Goal: Task Accomplishment & Management: Complete application form

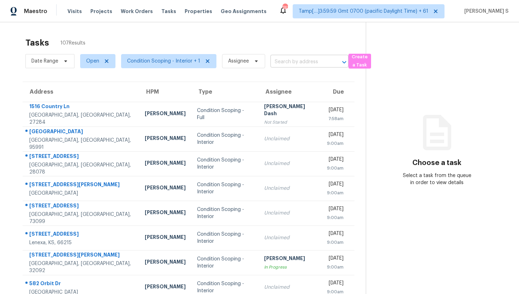
click at [285, 64] on input "text" at bounding box center [299, 61] width 58 height 11
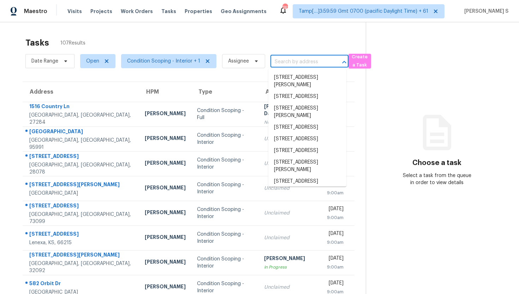
paste input "[STREET_ADDRESS]"
type input "[STREET_ADDRESS]"
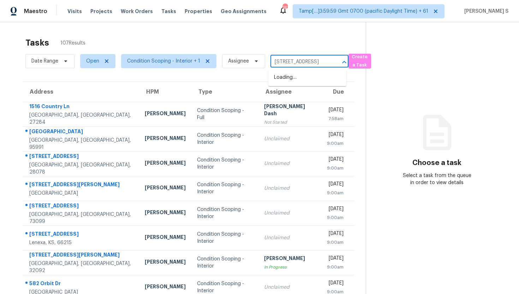
scroll to position [0, 36]
click at [295, 79] on li "[STREET_ADDRESS]" at bounding box center [307, 78] width 78 height 12
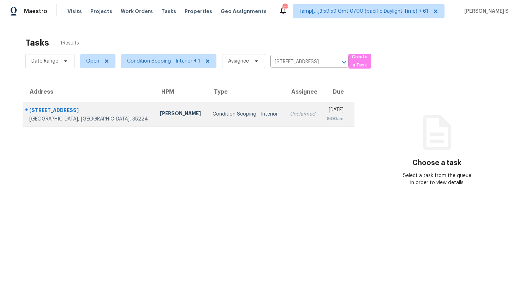
click at [227, 123] on td "Condition Scoping - Interior" at bounding box center [245, 114] width 77 height 25
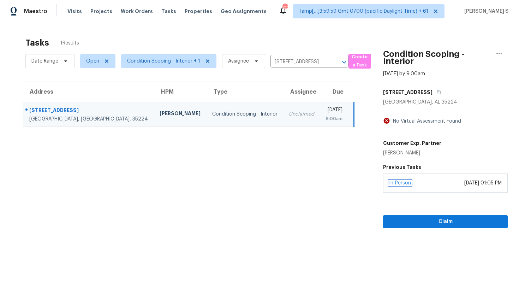
click at [408, 181] on link "In-Person" at bounding box center [400, 182] width 22 height 5
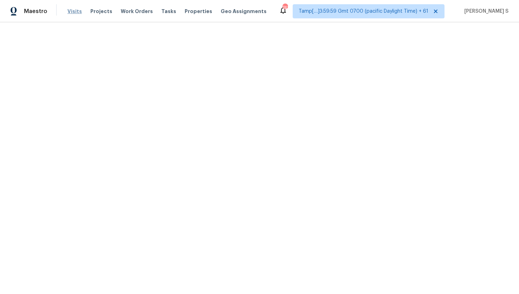
click at [73, 10] on span "Visits" at bounding box center [74, 11] width 14 height 7
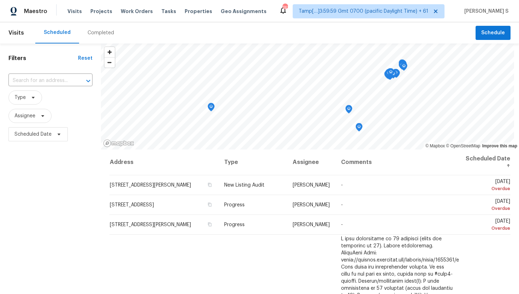
click at [24, 32] on header "Visits Scheduled Completed Schedule" at bounding box center [259, 32] width 519 height 21
click at [106, 6] on div "Visits Projects Work Orders Tasks Properties Geo Assignments" at bounding box center [170, 11] width 207 height 14
click at [125, 7] on div "Visits Projects Work Orders Tasks Properties Geo Assignments" at bounding box center [170, 11] width 207 height 14
click at [140, 10] on span "Work Orders" at bounding box center [137, 11] width 32 height 7
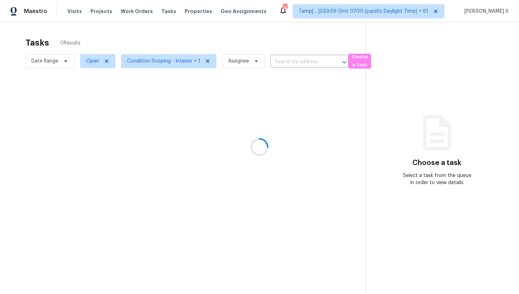
click at [292, 61] on div at bounding box center [259, 147] width 519 height 294
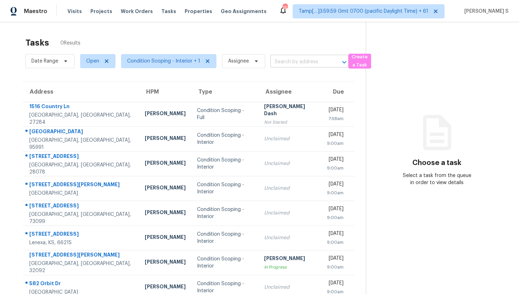
click at [288, 64] on input "text" at bounding box center [299, 61] width 58 height 11
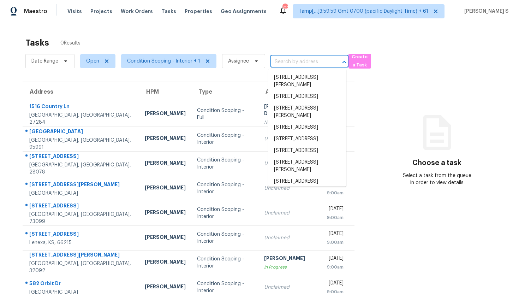
paste input "[STREET_ADDRESS]"
type input "[STREET_ADDRESS]"
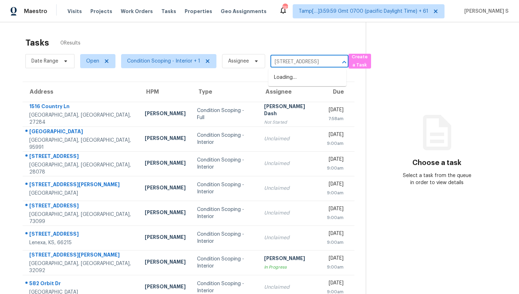
scroll to position [0, 36]
click at [300, 82] on li "[STREET_ADDRESS]" at bounding box center [307, 78] width 78 height 12
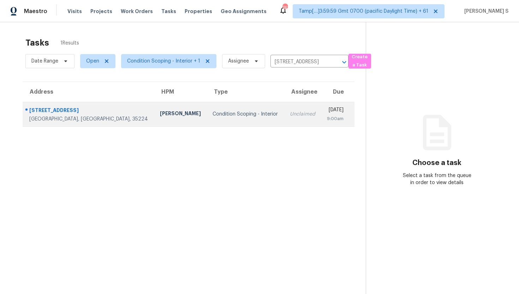
click at [321, 121] on td "[DATE] 9:00am" at bounding box center [338, 114] width 34 height 25
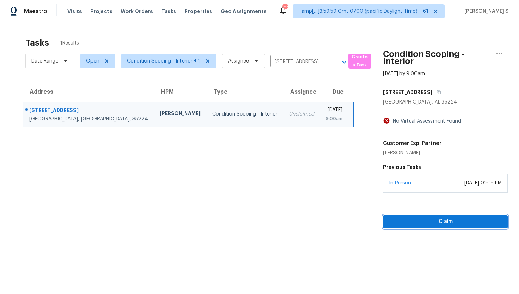
click at [436, 220] on span "Claim" at bounding box center [445, 221] width 113 height 9
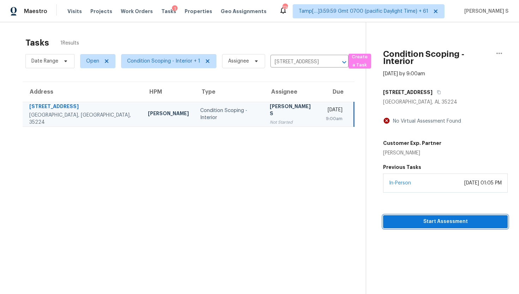
click at [428, 221] on span "Start Assessment" at bounding box center [445, 221] width 113 height 9
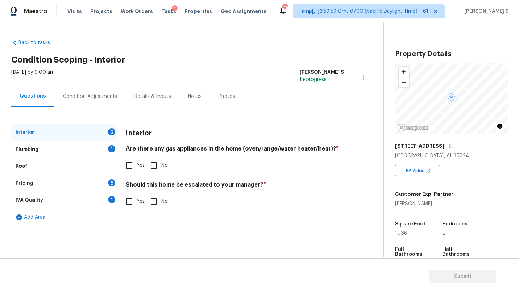
click at [110, 100] on div "Condition Adjustments" at bounding box center [89, 96] width 71 height 21
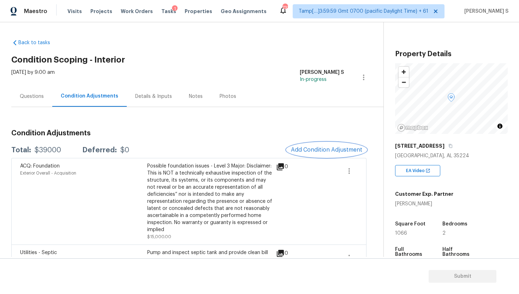
click at [318, 149] on span "Add Condition Adjustment" at bounding box center [326, 149] width 71 height 6
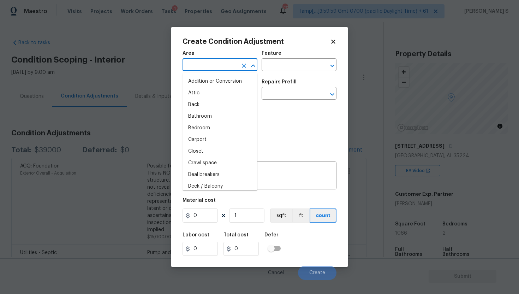
click at [218, 65] on input "text" at bounding box center [209, 65] width 55 height 11
type input "c"
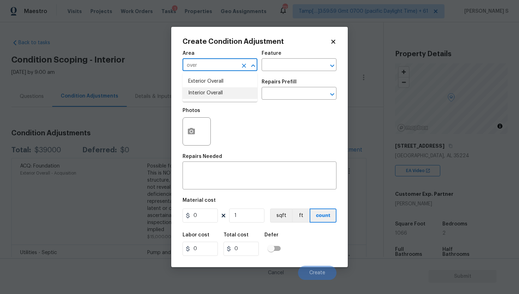
click at [215, 94] on li "Interior Overall" at bounding box center [219, 93] width 75 height 12
type input "Interior Overall"
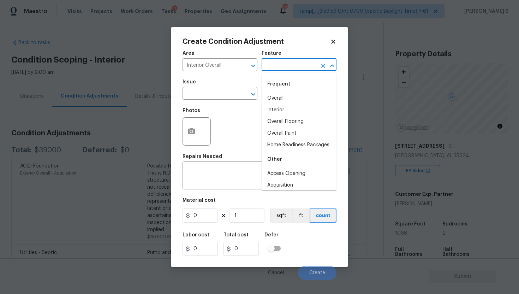
click at [305, 64] on input "text" at bounding box center [288, 65] width 55 height 11
click at [281, 112] on li "Interior" at bounding box center [298, 110] width 75 height 12
type input "Interior"
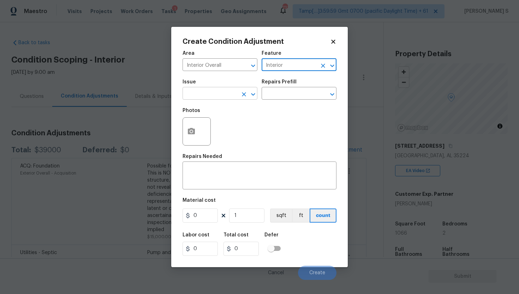
click at [225, 93] on input "text" at bounding box center [209, 94] width 55 height 11
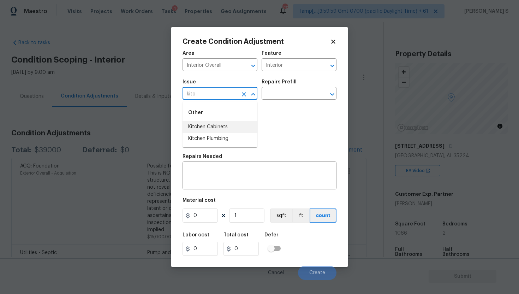
click at [218, 125] on li "Kitchen Cabinets" at bounding box center [219, 127] width 75 height 12
type input "Kitchen Cabinets"
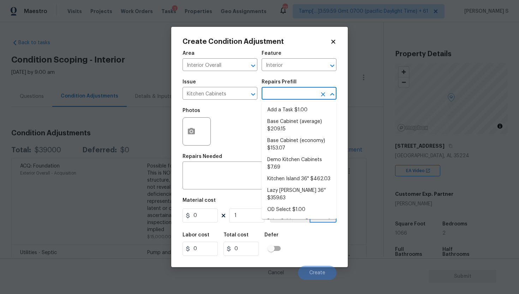
click at [283, 91] on input "text" at bounding box center [288, 94] width 55 height 11
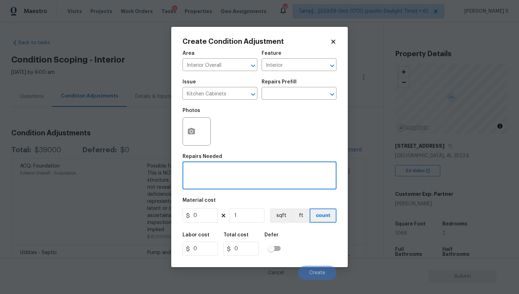
click at [211, 174] on textarea at bounding box center [259, 176] width 145 height 15
click at [242, 172] on textarea "Kitchen Cabinets replacment" at bounding box center [259, 176] width 145 height 15
type textarea "Kitchen Cabinets replacement $3000"
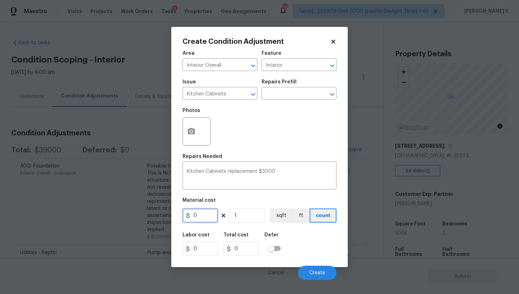
click at [204, 216] on input "0" at bounding box center [199, 215] width 35 height 14
type input "3000"
click at [244, 247] on input "3000" at bounding box center [240, 248] width 35 height 14
click at [318, 271] on span "Create" at bounding box center [317, 272] width 16 height 5
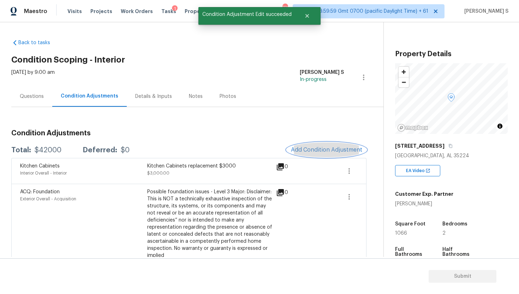
click at [316, 147] on span "Add Condition Adjustment" at bounding box center [326, 149] width 71 height 6
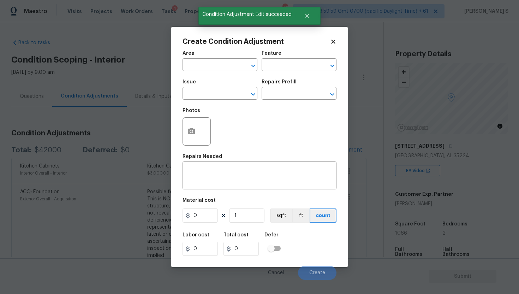
click at [332, 41] on icon at bounding box center [333, 42] width 4 height 4
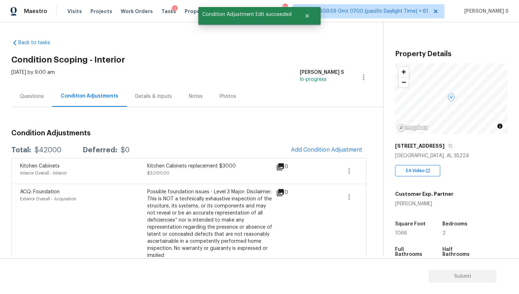
click at [279, 166] on icon at bounding box center [280, 166] width 7 height 7
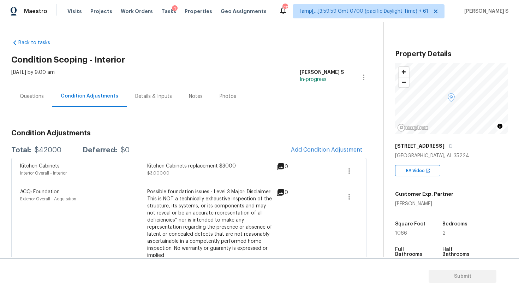
click at [279, 166] on icon at bounding box center [280, 166] width 7 height 7
click at [282, 167] on icon at bounding box center [280, 166] width 8 height 8
click at [352, 171] on icon "button" at bounding box center [349, 171] width 8 height 8
click at [367, 170] on div "Edit" at bounding box center [389, 169] width 55 height 7
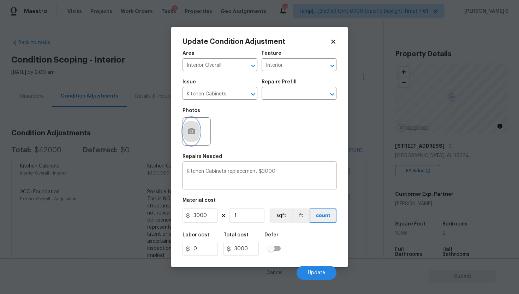
click at [194, 138] on button "button" at bounding box center [191, 132] width 17 height 28
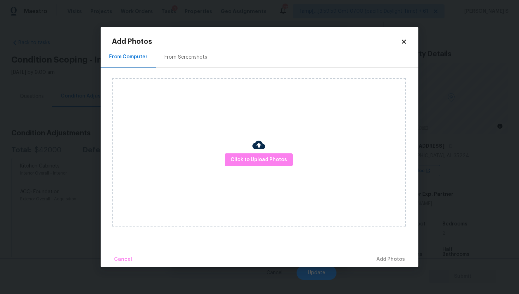
click at [267, 148] on div "Click to Upload Photos" at bounding box center [259, 152] width 294 height 148
click at [262, 156] on span "Click to Upload Photos" at bounding box center [258, 159] width 56 height 9
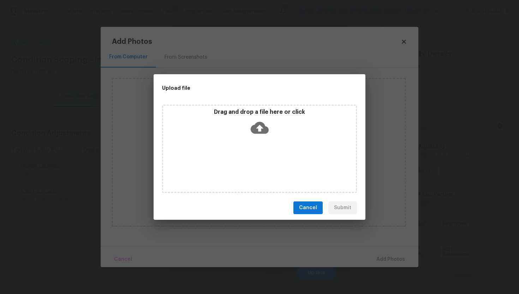
click at [261, 130] on icon at bounding box center [260, 128] width 18 height 12
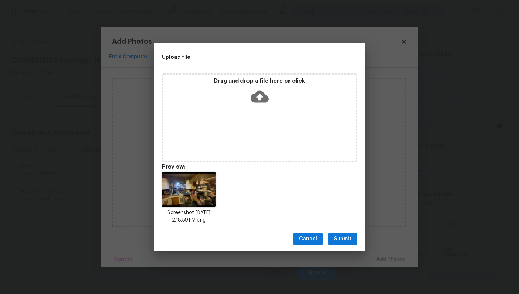
click at [256, 101] on icon at bounding box center [260, 97] width 18 height 12
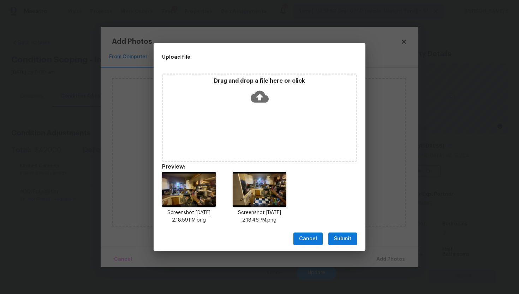
click at [341, 238] on span "Submit" at bounding box center [342, 238] width 17 height 9
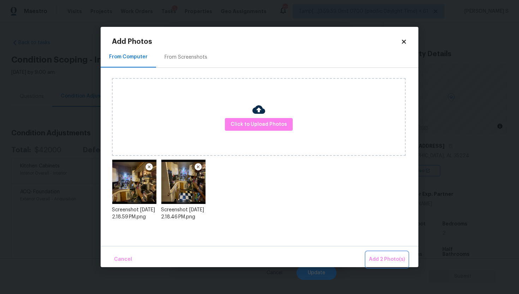
click at [388, 256] on span "Add 2 Photo(s)" at bounding box center [387, 259] width 36 height 9
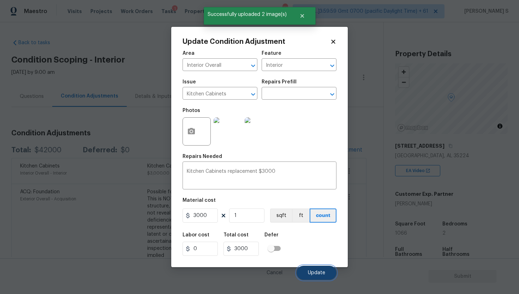
click at [315, 269] on button "Update" at bounding box center [316, 272] width 40 height 14
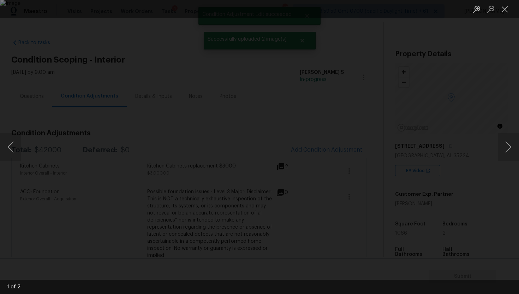
click at [494, 77] on div "Lightbox" at bounding box center [259, 147] width 519 height 294
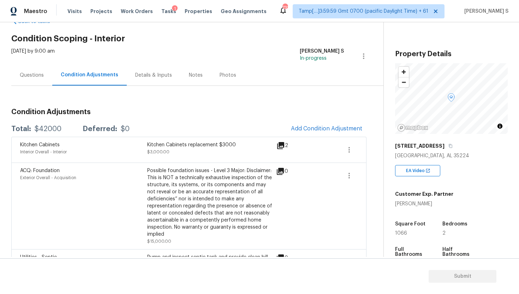
scroll to position [27, 0]
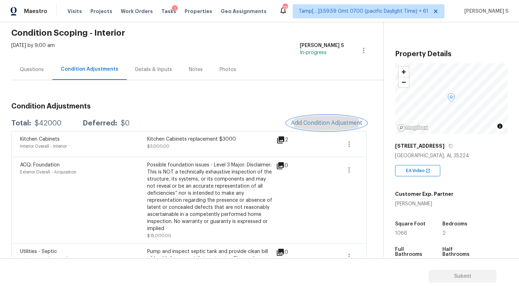
click at [315, 121] on span "Add Condition Adjustment" at bounding box center [326, 123] width 71 height 6
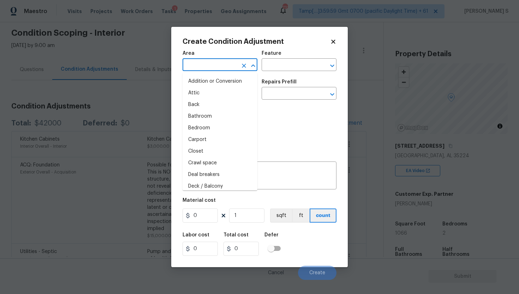
click at [203, 66] on input "text" at bounding box center [209, 65] width 55 height 11
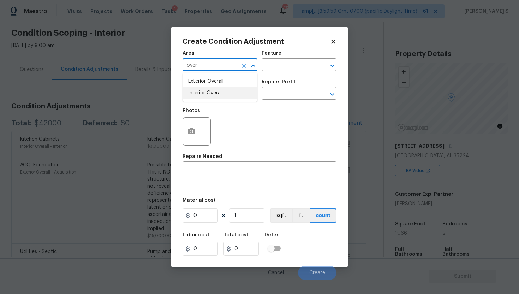
click at [199, 94] on li "Interior Overall" at bounding box center [219, 93] width 75 height 12
type input "Interior Overall"
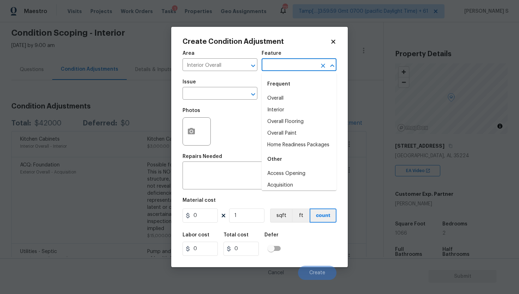
click at [278, 66] on input "text" at bounding box center [288, 65] width 55 height 11
click at [294, 135] on li "Overall Paint" at bounding box center [298, 133] width 75 height 12
type input "Overall Paint"
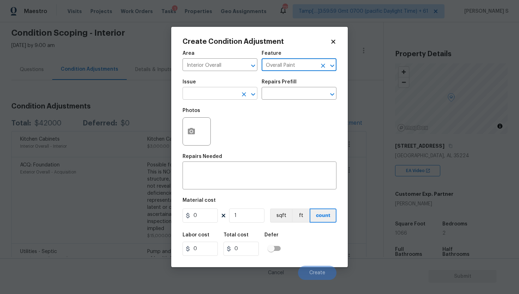
click at [222, 93] on input "text" at bounding box center [209, 94] width 55 height 11
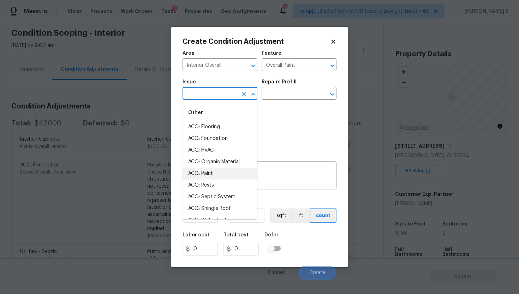
click at [216, 173] on li "ACQ: Paint" at bounding box center [219, 174] width 75 height 12
type input "ACQ: Paint"
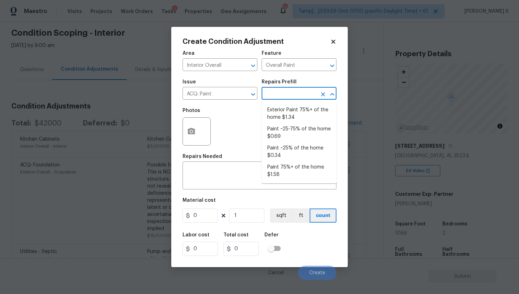
click at [291, 97] on input "text" at bounding box center [288, 94] width 55 height 11
click at [285, 168] on li "Paint 75%+ of the home $1.58" at bounding box center [298, 170] width 75 height 19
type input "Acquisition"
type textarea "Acquisition Scope: 75%+ of the home will likely require interior paint"
type input "1.58"
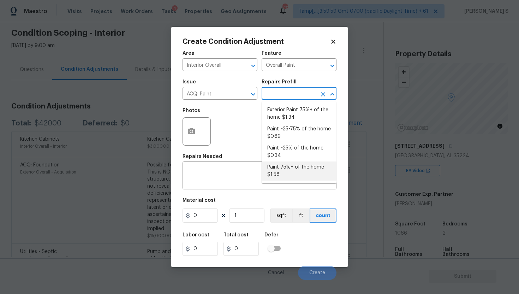
type input "1.58"
click at [289, 172] on li "Paint 75%+ of the home $1.58" at bounding box center [298, 170] width 75 height 19
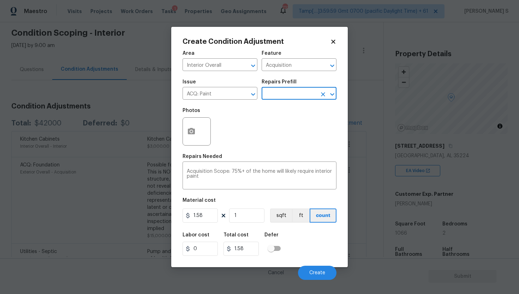
click at [295, 97] on input "text" at bounding box center [288, 94] width 55 height 11
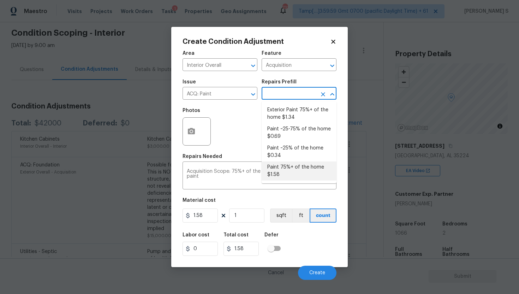
click at [291, 173] on li "Paint 75%+ of the home $1.58" at bounding box center [298, 170] width 75 height 19
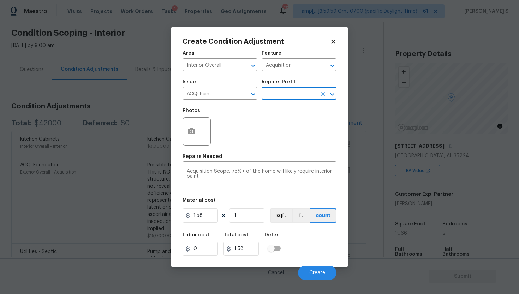
click at [281, 96] on input "text" at bounding box center [288, 94] width 55 height 11
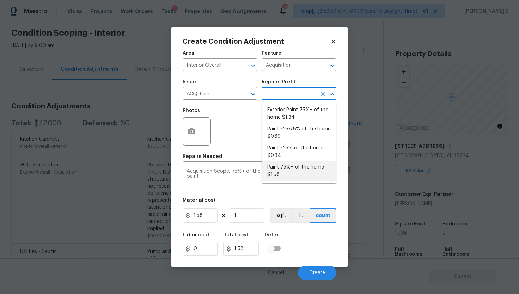
click at [287, 169] on li "Paint 75%+ of the home $1.58" at bounding box center [298, 170] width 75 height 19
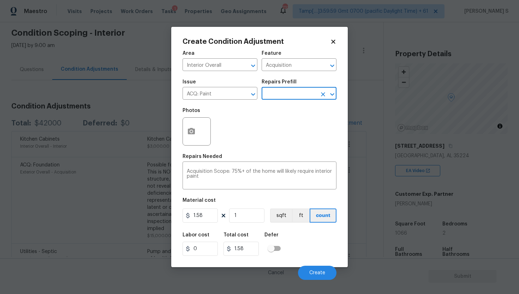
click at [279, 94] on input "text" at bounding box center [288, 94] width 55 height 11
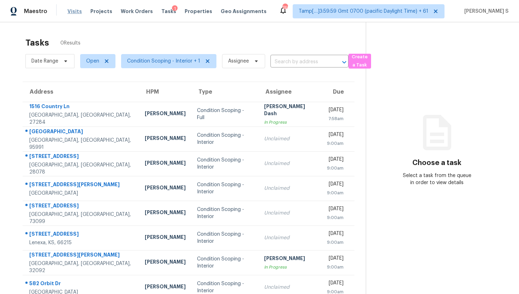
click at [77, 14] on span "Visits" at bounding box center [74, 11] width 14 height 7
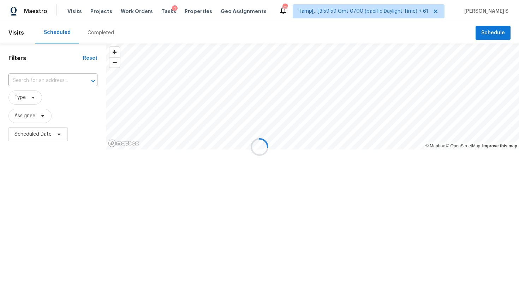
click at [55, 87] on div at bounding box center [259, 147] width 519 height 294
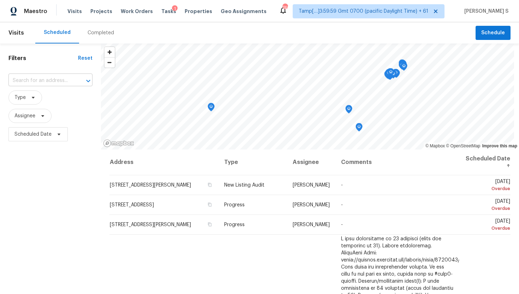
click at [51, 79] on input "text" at bounding box center [40, 80] width 64 height 11
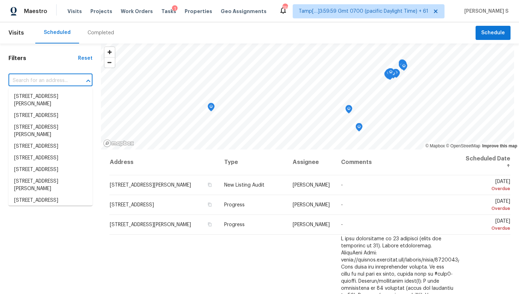
paste input "[STREET_ADDRESS]"
type input "[STREET_ADDRESS]"
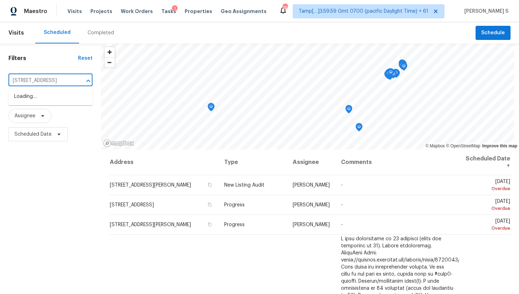
scroll to position [0, 30]
click at [53, 96] on li "[STREET_ADDRESS]" at bounding box center [50, 97] width 84 height 12
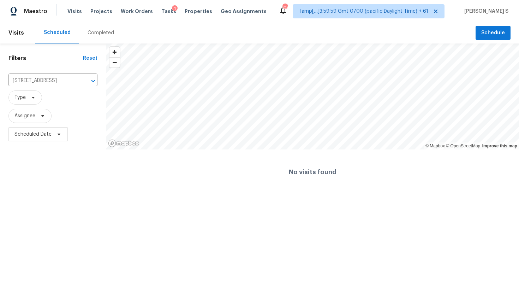
click at [17, 32] on span "Visits" at bounding box center [16, 33] width 16 height 16
click at [82, 36] on div "Completed" at bounding box center [100, 32] width 43 height 21
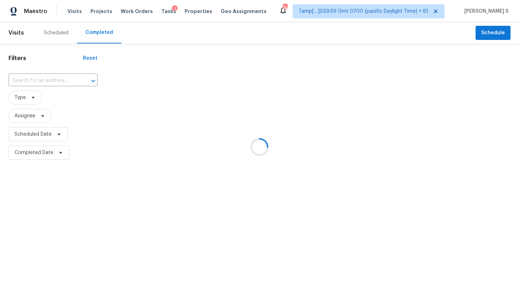
click at [55, 43] on div at bounding box center [259, 147] width 519 height 294
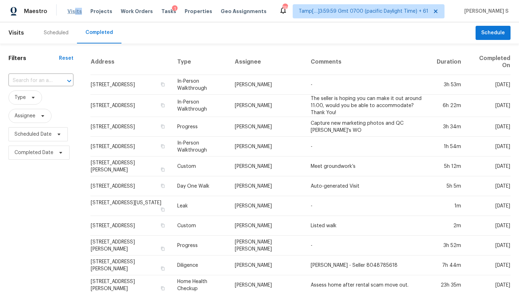
click at [73, 14] on div "Visits Projects Work Orders Tasks 1 Properties Geo Assignments" at bounding box center [170, 11] width 207 height 14
click at [73, 14] on span "Visits" at bounding box center [74, 11] width 14 height 7
click at [59, 34] on div "Scheduled" at bounding box center [56, 32] width 25 height 7
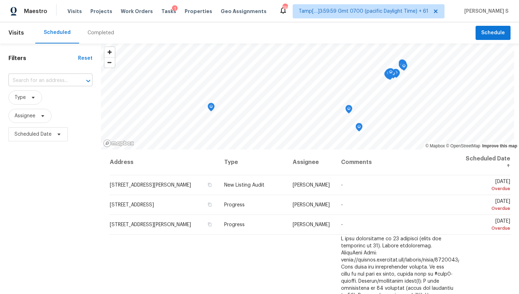
click at [48, 80] on input "text" at bounding box center [40, 80] width 64 height 11
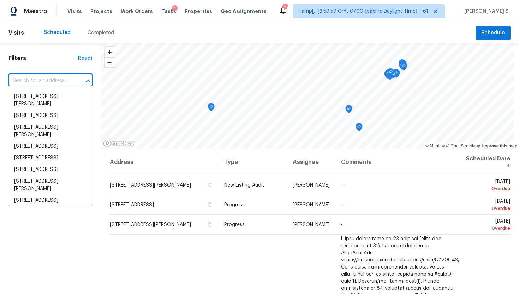
paste input "708 Quebec St, Birmingham, AL 35224"
type input "708 Quebec St, Birmingham, AL 35224"
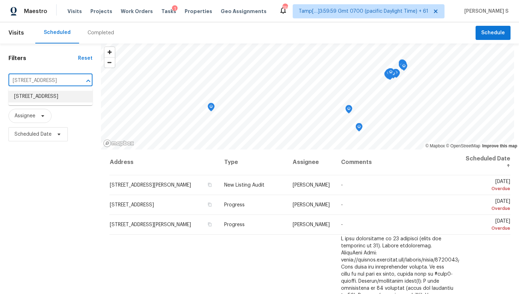
click at [52, 102] on li "708 Quebec St, Birmingham, AL 35224" at bounding box center [50, 97] width 84 height 12
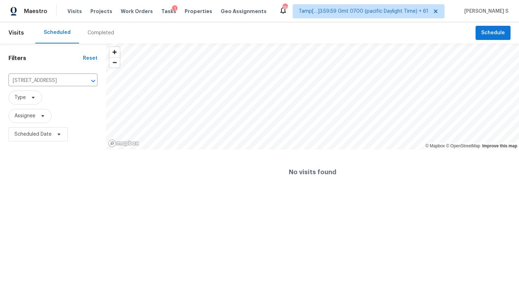
click at [16, 38] on span "Visits" at bounding box center [16, 33] width 16 height 16
click at [82, 34] on div "Completed" at bounding box center [100, 32] width 43 height 21
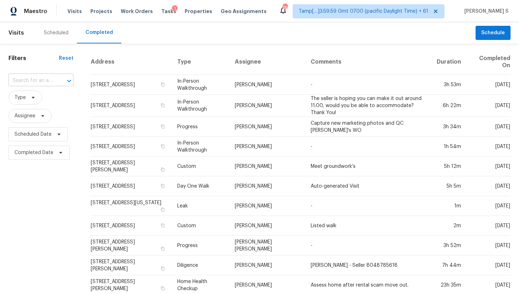
click at [48, 83] on input "text" at bounding box center [30, 80] width 45 height 11
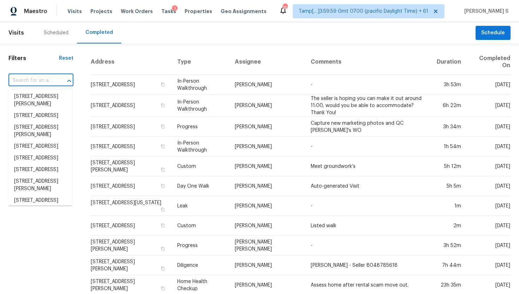
paste input "708 Quebec St, Birmingham, AL 35224"
type input "708 Quebec St, Birmingham, AL 35224"
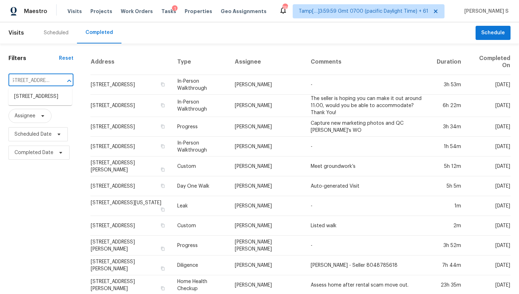
click at [46, 95] on li "708 Quebec St, Birmingham, AL 35224" at bounding box center [40, 97] width 64 height 12
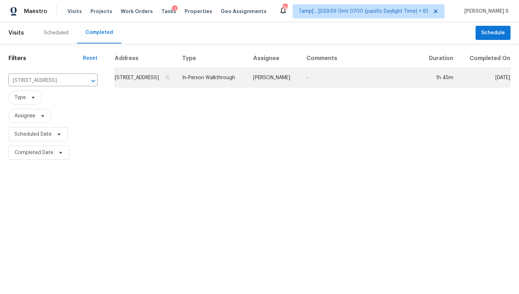
click at [294, 88] on td "Brian Holloway" at bounding box center [273, 78] width 53 height 20
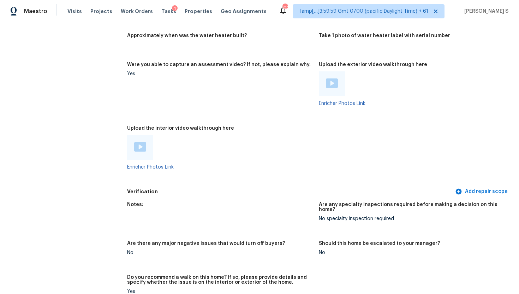
scroll to position [1540, 0]
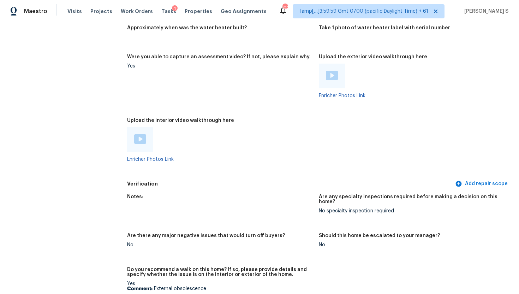
click at [146, 133] on div at bounding box center [140, 139] width 26 height 25
click at [141, 134] on img at bounding box center [140, 139] width 12 height 10
click at [138, 136] on img at bounding box center [140, 139] width 12 height 10
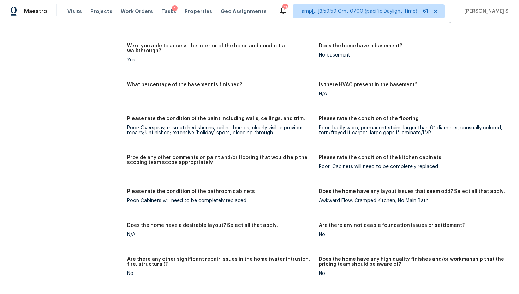
scroll to position [1233, 0]
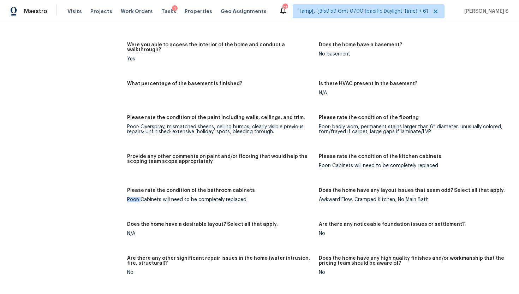
drag, startPoint x: 141, startPoint y: 195, endPoint x: 224, endPoint y: 191, distance: 83.0
click at [224, 191] on figure "Please rate the condition of the bathroom cabinets Poor: Cabinets will need to …" at bounding box center [223, 200] width 192 height 25
click at [242, 197] on div "Poor: Cabinets will need to be completely replaced" at bounding box center [220, 199] width 186 height 5
click at [211, 197] on div "Poor: Cabinets will need to be completely replaced" at bounding box center [220, 199] width 186 height 5
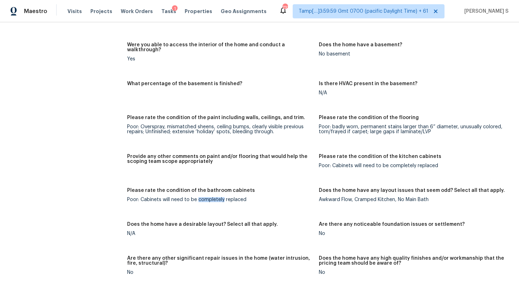
click at [211, 197] on div "Poor: Cabinets will need to be completely replaced" at bounding box center [220, 199] width 186 height 5
click at [339, 197] on div "Awkward Flow, Cramped Kitchen, No Main Bath" at bounding box center [412, 199] width 186 height 5
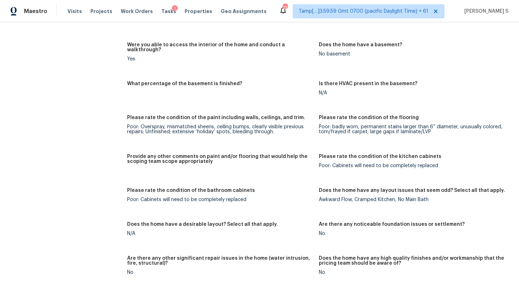
click at [329, 198] on figure "Does the home have any layout issues that seem odd? Select all that apply. Awkw…" at bounding box center [415, 200] width 192 height 25
click at [325, 197] on div "Awkward Flow, Cramped Kitchen, No Main Bath" at bounding box center [412, 199] width 186 height 5
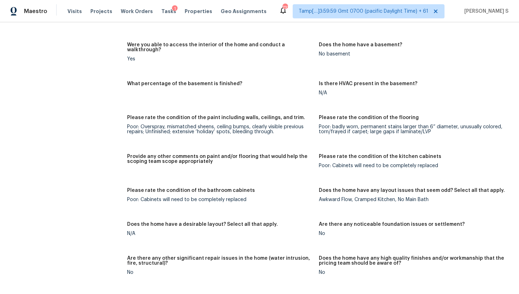
click at [328, 163] on div "Poor: Cabinets will need to be completely replaced" at bounding box center [412, 165] width 186 height 5
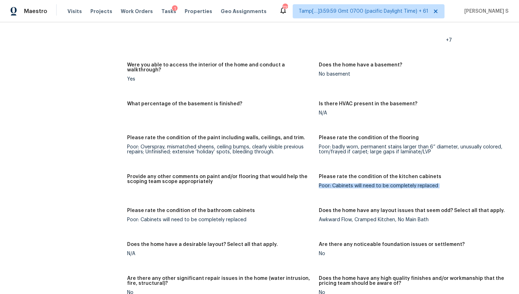
scroll to position [1210, 0]
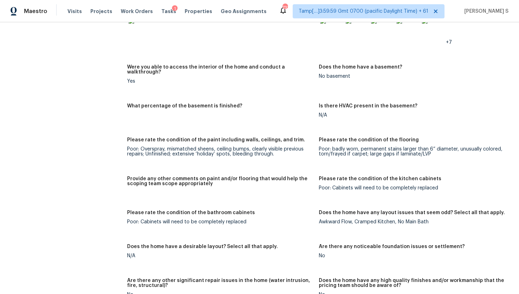
click at [408, 147] on div "Poor: badly worn, permanent stains larger than 6” diameter, unusually colored, …" at bounding box center [412, 151] width 186 height 10
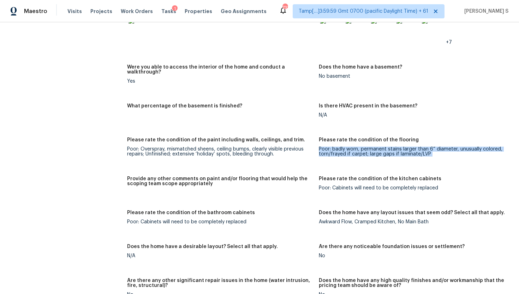
click at [408, 147] on div "Poor: badly worn, permanent stains larger than 6” diameter, unusually colored, …" at bounding box center [412, 151] width 186 height 10
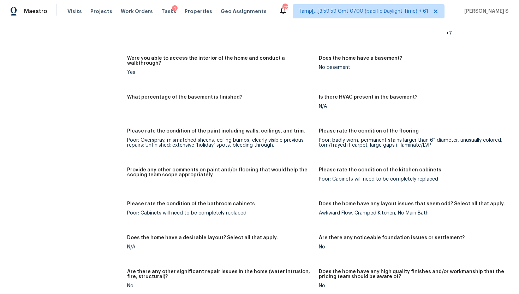
scroll to position [1226, 0]
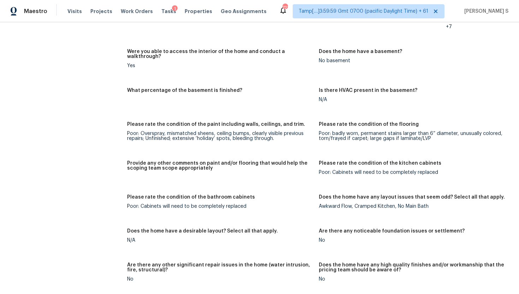
click at [334, 204] on div "Awkward Flow, Cramped Kitchen, No Main Bath" at bounding box center [412, 206] width 186 height 5
copy div "Awkward Flow, Cramped Kitchen, No Main Bath"
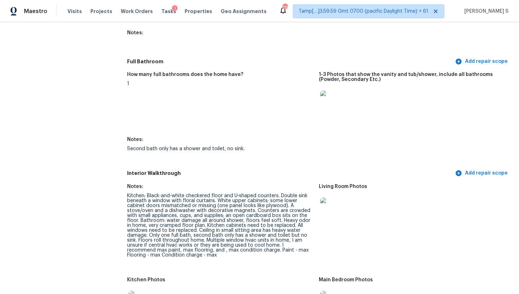
scroll to position [826, 0]
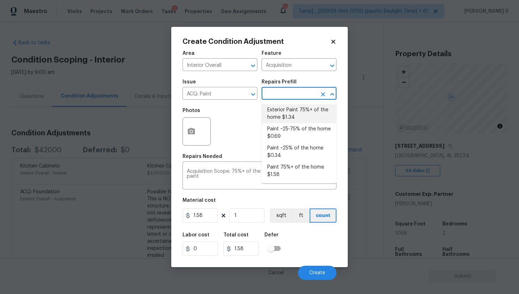
scroll to position [27, 0]
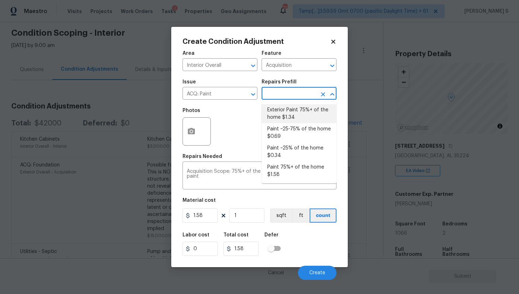
click at [234, 120] on div "Photos" at bounding box center [259, 127] width 154 height 46
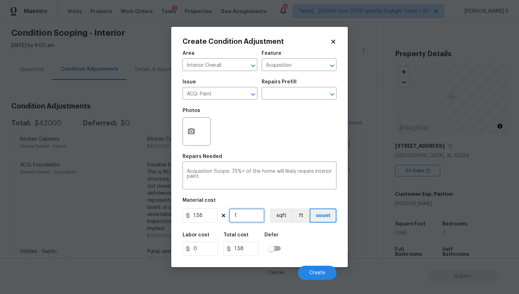
click at [241, 215] on input "1" at bounding box center [246, 215] width 35 height 14
type input "0"
paste input "1461"
type input "1461"
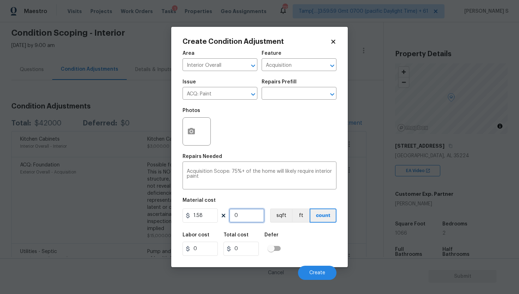
type input "2308.38"
type input "1461"
click at [323, 271] on span "Create" at bounding box center [317, 272] width 16 height 5
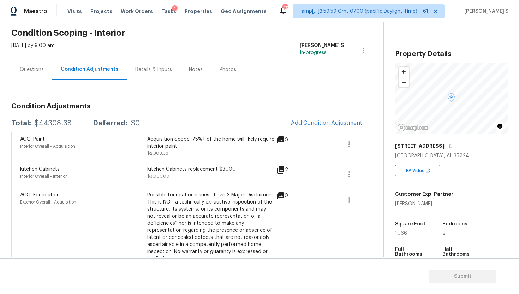
click at [24, 73] on div "Questions" at bounding box center [31, 69] width 41 height 21
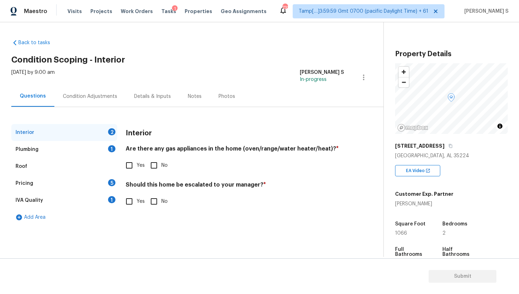
click at [25, 182] on div "Pricing" at bounding box center [25, 183] width 18 height 7
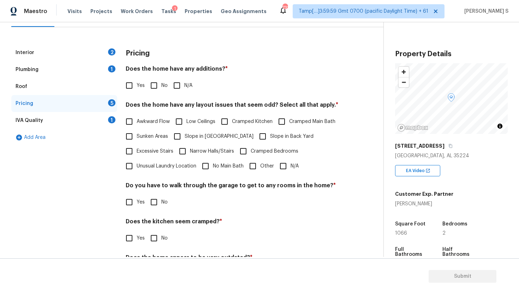
scroll to position [82, 0]
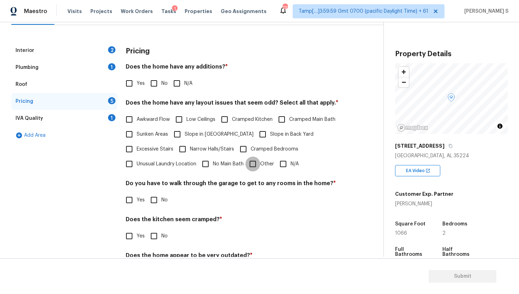
click at [252, 164] on input "Other" at bounding box center [252, 163] width 15 height 15
checkbox input "true"
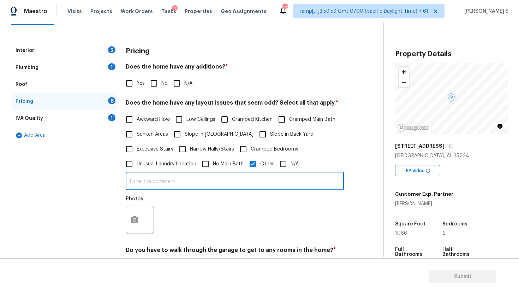
click at [161, 184] on input "text" at bounding box center [235, 181] width 218 height 17
click at [160, 186] on input "Sq" at bounding box center [235, 181] width 218 height 17
paste input "Does not match prefill: 1066"
drag, startPoint x: 137, startPoint y: 182, endPoint x: 206, endPoint y: 181, distance: 69.2
click at [206, 181] on input "Sq Does not match prefill: 1066" at bounding box center [235, 181] width 218 height 17
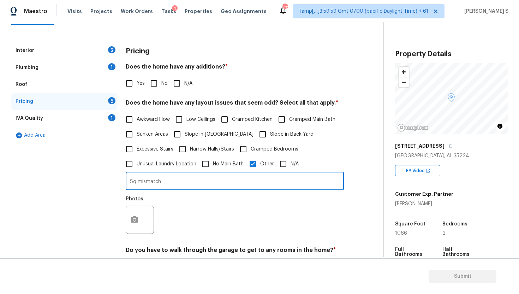
paste input "1461"
click at [162, 183] on input "Sq mismatch admin 1461" at bounding box center [235, 181] width 218 height 17
paste input "1461"
type input "Sq mismatch in maestro 1461 and admin 1461"
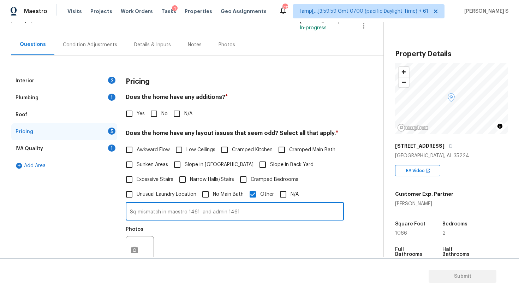
scroll to position [13, 0]
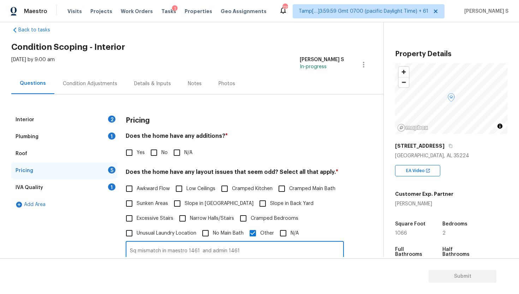
click at [96, 88] on div "Condition Adjustments" at bounding box center [89, 83] width 71 height 21
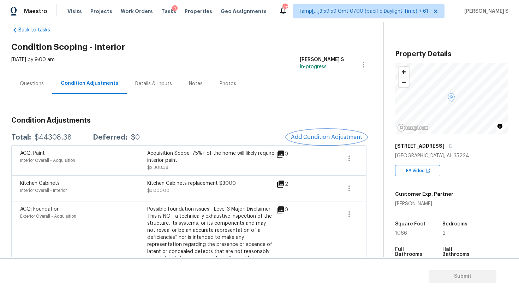
click at [323, 138] on span "Add Condition Adjustment" at bounding box center [326, 137] width 71 height 6
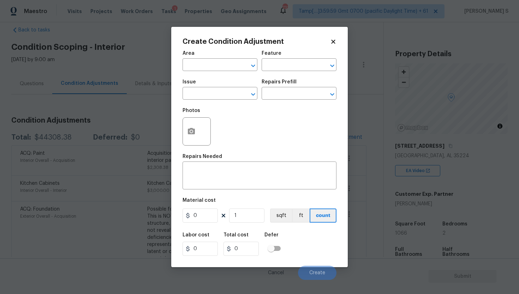
click at [332, 43] on icon at bounding box center [333, 41] width 6 height 6
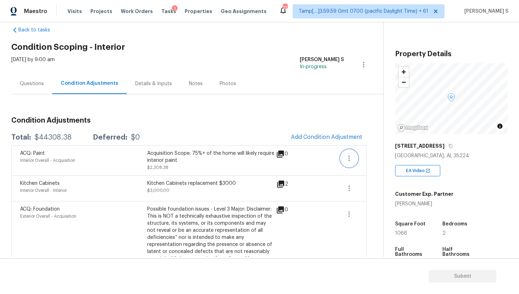
click at [349, 156] on icon "button" at bounding box center [348, 158] width 1 height 6
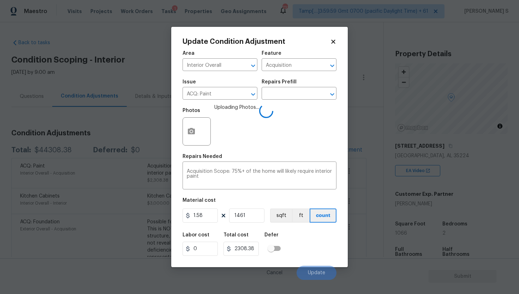
scroll to position [13, 0]
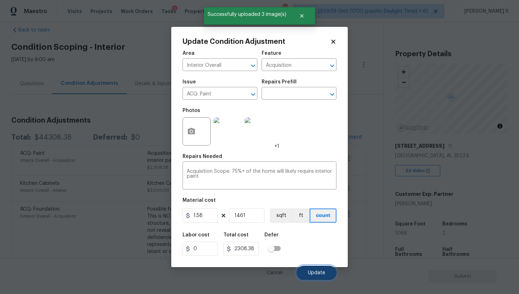
click at [325, 275] on button "Update" at bounding box center [316, 272] width 40 height 14
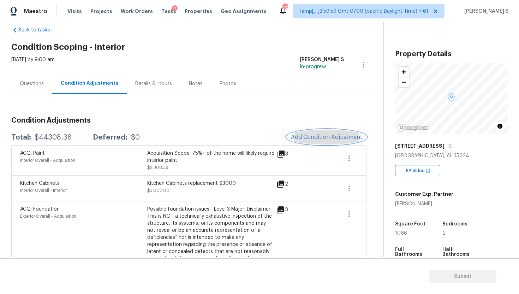
click at [328, 137] on span "Add Condition Adjustment" at bounding box center [326, 137] width 71 height 6
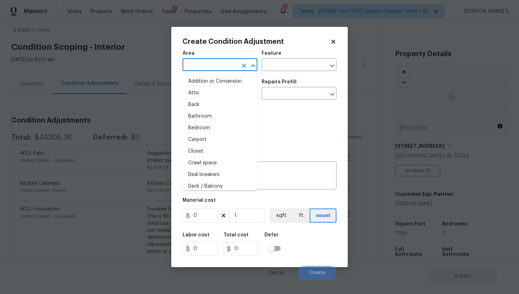
click at [215, 60] on input "text" at bounding box center [209, 65] width 55 height 11
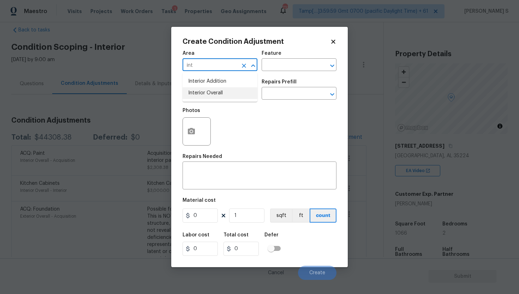
click at [203, 98] on li "Interior Overall" at bounding box center [219, 93] width 75 height 12
type input "Interior Overall"
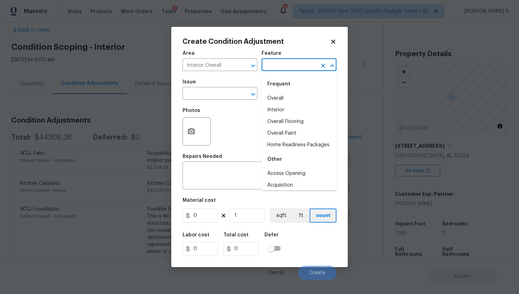
click at [275, 70] on input "text" at bounding box center [288, 65] width 55 height 11
click at [289, 108] on li "Interior" at bounding box center [298, 110] width 75 height 12
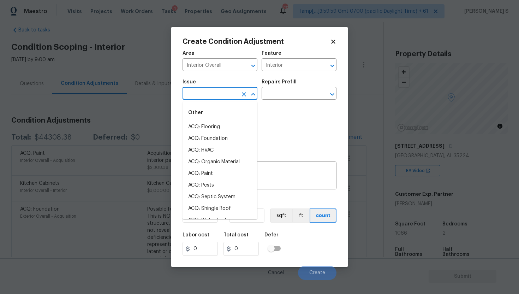
click at [234, 93] on input "text" at bounding box center [209, 94] width 55 height 11
click at [297, 68] on input "Interior" at bounding box center [288, 65] width 55 height 11
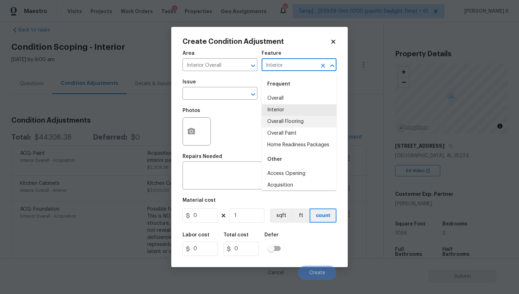
click at [298, 122] on li "Overall Flooring" at bounding box center [298, 122] width 75 height 12
type input "Overall Flooring"
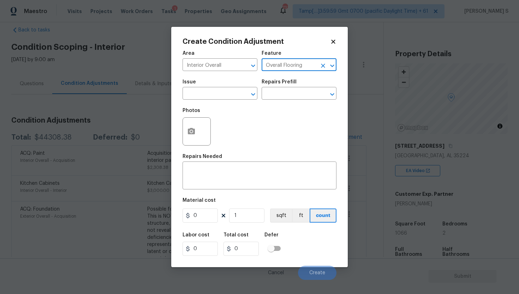
click at [224, 88] on div "Issue" at bounding box center [219, 83] width 75 height 9
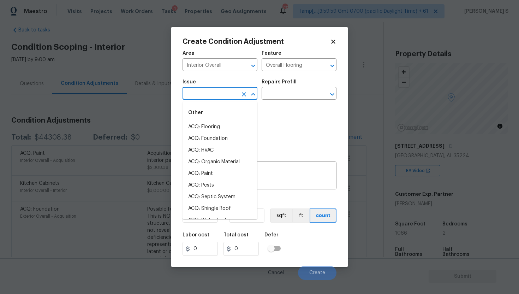
click at [224, 94] on input "text" at bounding box center [209, 94] width 55 height 11
click at [215, 123] on li "ACQ: Flooring" at bounding box center [219, 127] width 75 height 12
type input "ACQ: Flooring"
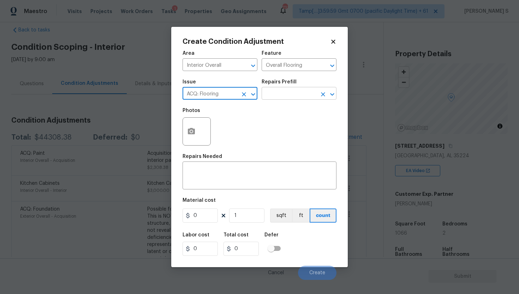
click at [283, 95] on input "text" at bounding box center [288, 94] width 55 height 11
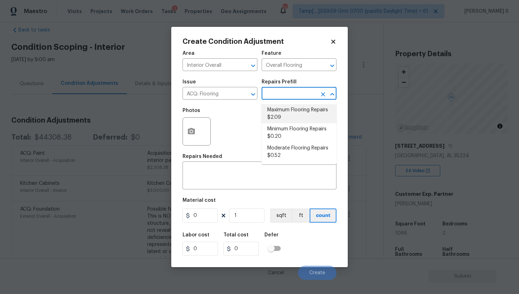
click at [284, 119] on li "Maximum Flooring Repairs $2.09" at bounding box center [298, 113] width 75 height 19
type input "Acquisition"
type textarea "Acquisition Scope: Maximum flooring repairs"
type input "2.09"
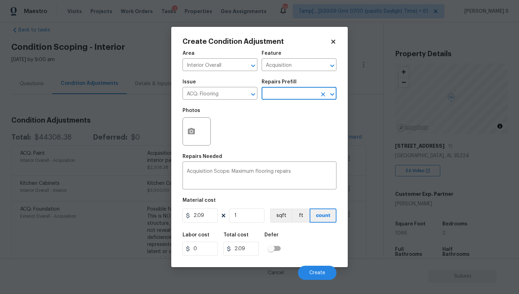
click at [205, 139] on div at bounding box center [196, 131] width 28 height 28
click at [202, 136] on div at bounding box center [196, 131] width 28 height 28
click at [200, 133] on div at bounding box center [196, 131] width 28 height 28
click at [191, 132] on circle "button" at bounding box center [191, 131] width 2 height 2
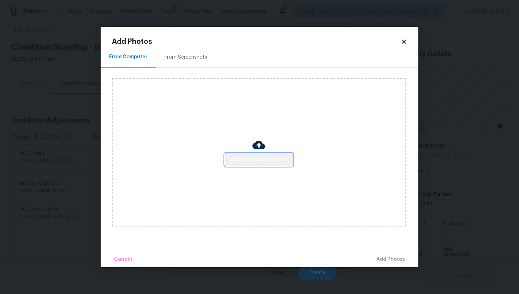
click at [262, 156] on span "Click to Upload Photos" at bounding box center [258, 159] width 56 height 9
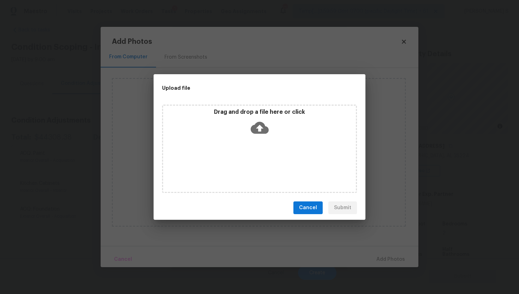
click at [254, 132] on icon at bounding box center [260, 128] width 18 height 12
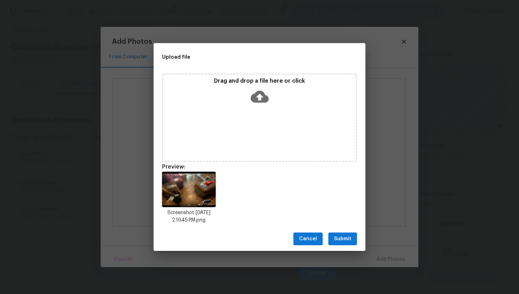
click at [259, 100] on icon at bounding box center [260, 97] width 18 height 12
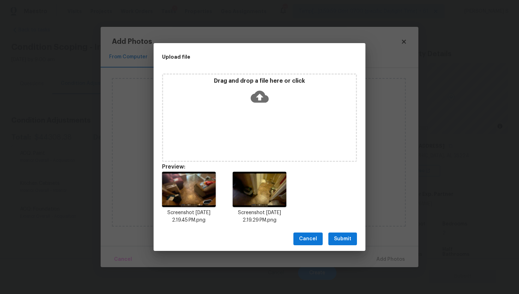
click at [264, 103] on icon at bounding box center [260, 97] width 18 height 18
